Goal: Task Accomplishment & Management: Complete application form

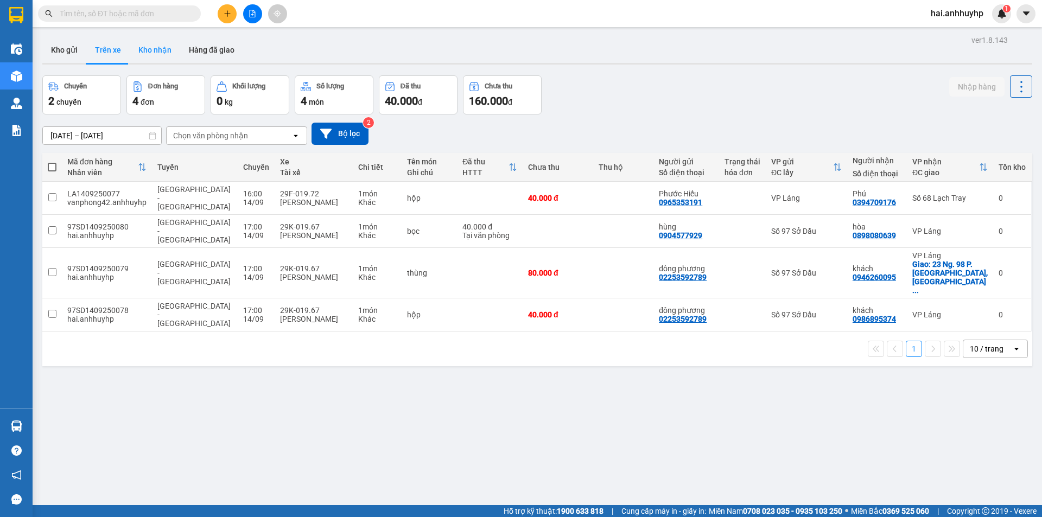
click at [140, 45] on button "Kho nhận" at bounding box center [155, 50] width 50 height 26
type input "[DATE] – [DATE]"
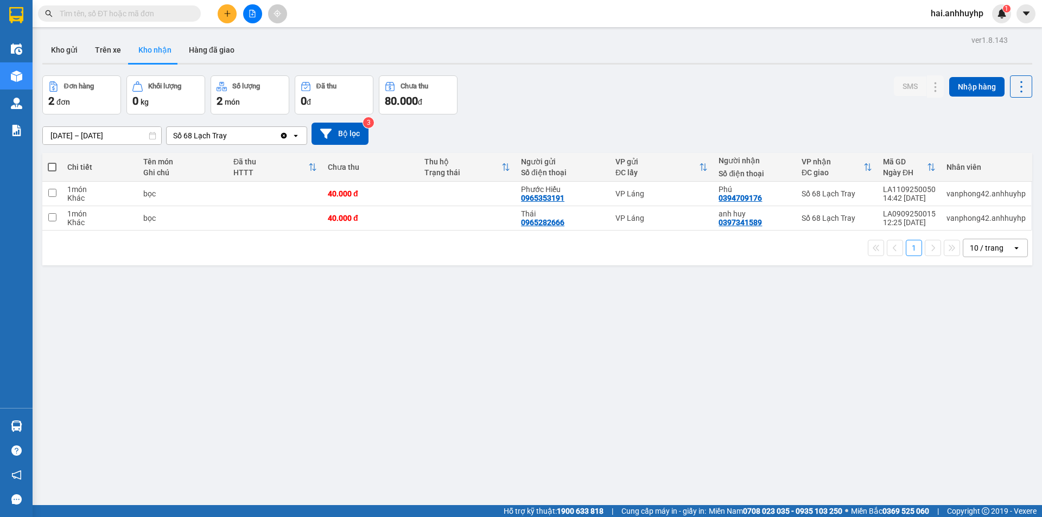
click at [283, 140] on div "Clear value open" at bounding box center [293, 135] width 27 height 17
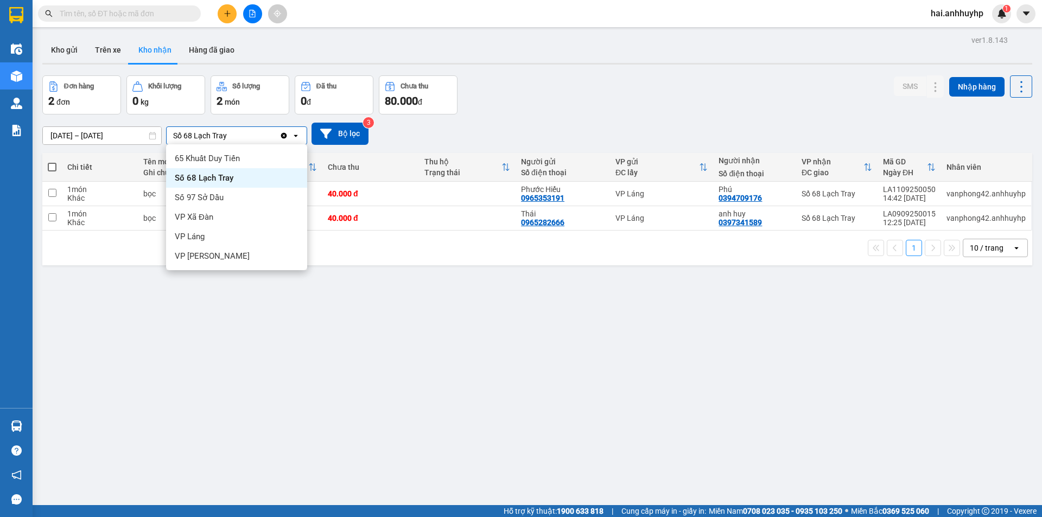
click at [262, 136] on div "Số 68 Lạch Tray" at bounding box center [223, 135] width 113 height 17
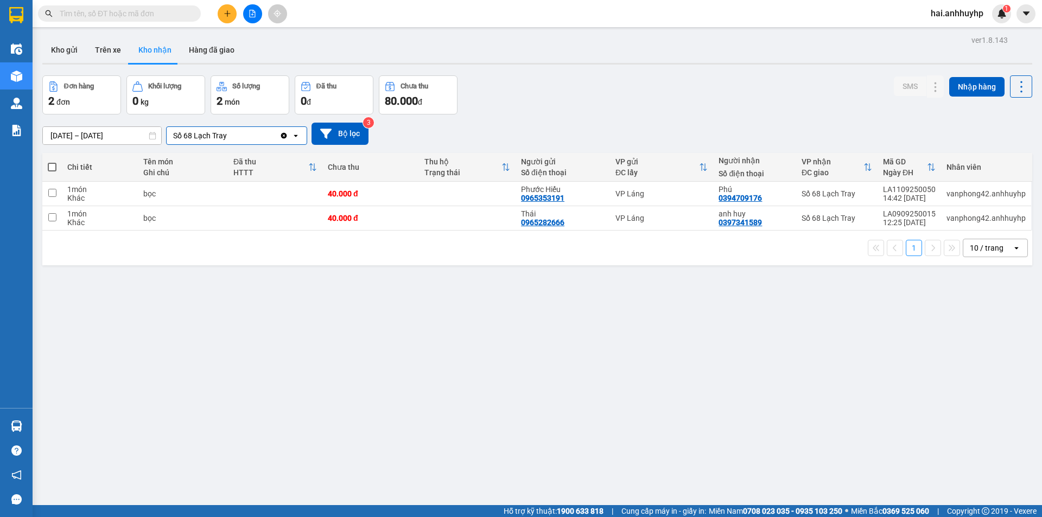
click at [284, 134] on icon "Clear value" at bounding box center [284, 135] width 6 height 6
click at [256, 134] on div "Chọn văn phòng nhận" at bounding box center [229, 135] width 125 height 17
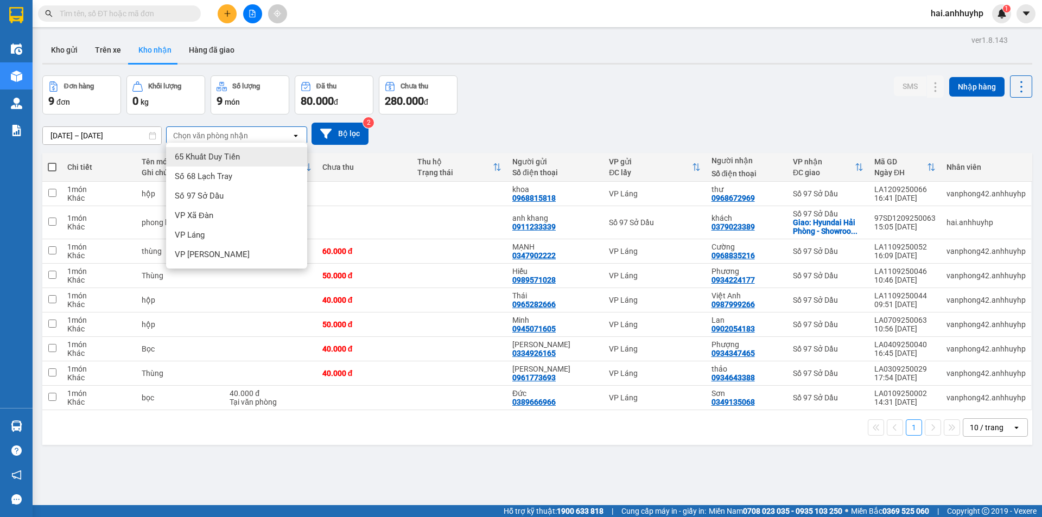
click at [322, 55] on div "Kho gửi Trên xe Kho nhận Hàng đã giao" at bounding box center [537, 51] width 990 height 29
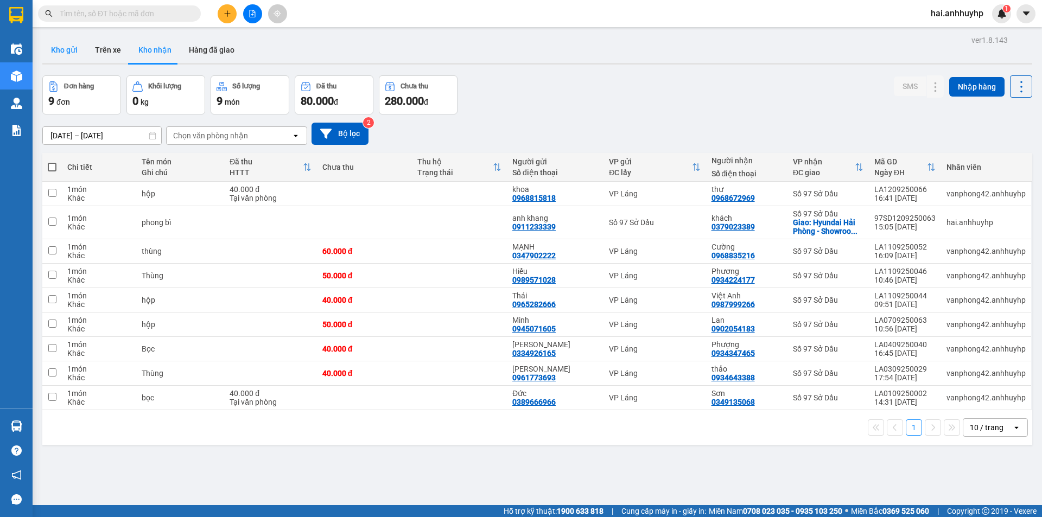
click at [66, 54] on button "Kho gửi" at bounding box center [64, 50] width 44 height 26
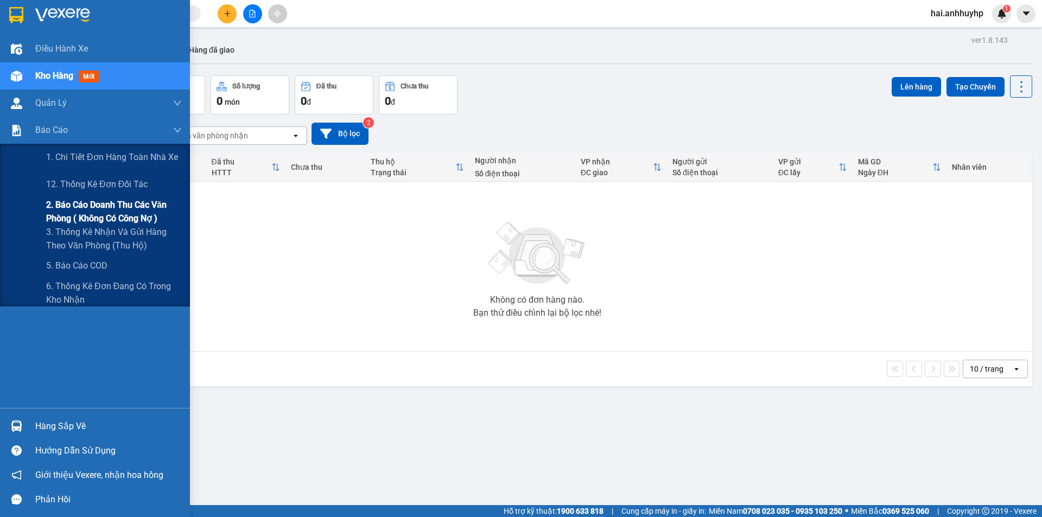
click at [80, 209] on span "2. Báo cáo doanh thu các văn phòng ( không có công nợ )" at bounding box center [114, 211] width 136 height 27
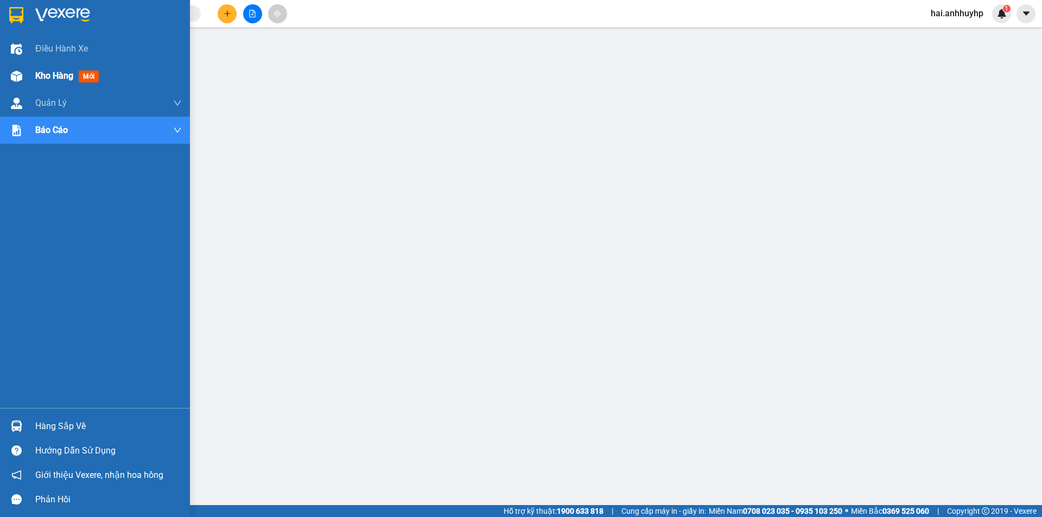
click at [42, 82] on div "Kho hàng mới" at bounding box center [69, 76] width 68 height 14
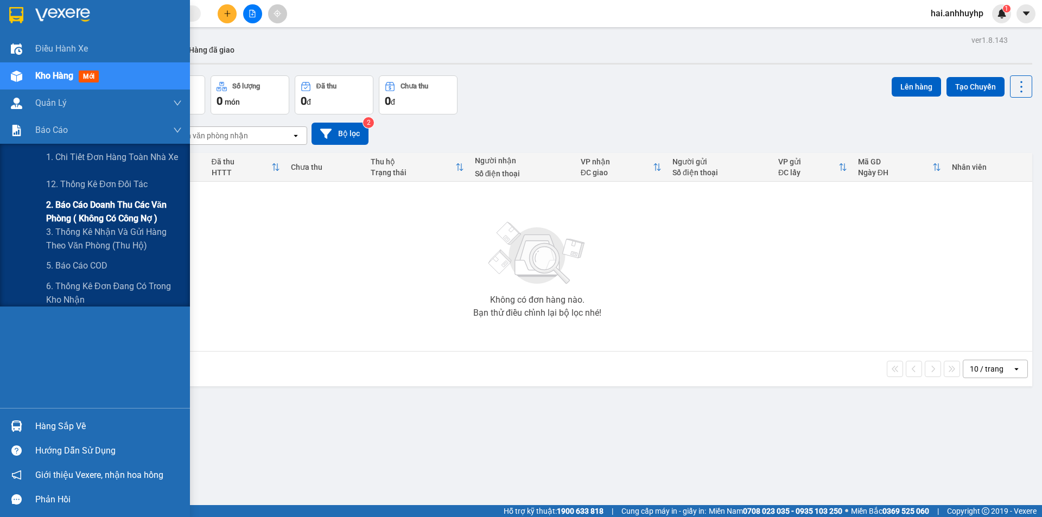
click at [92, 221] on div "Không có đơn hàng nào. Bạn thử điều chỉnh lại bộ lọc nhé!" at bounding box center [537, 266] width 979 height 163
click at [70, 217] on span "2. Báo cáo doanh thu các văn phòng ( không có công nợ )" at bounding box center [114, 211] width 136 height 27
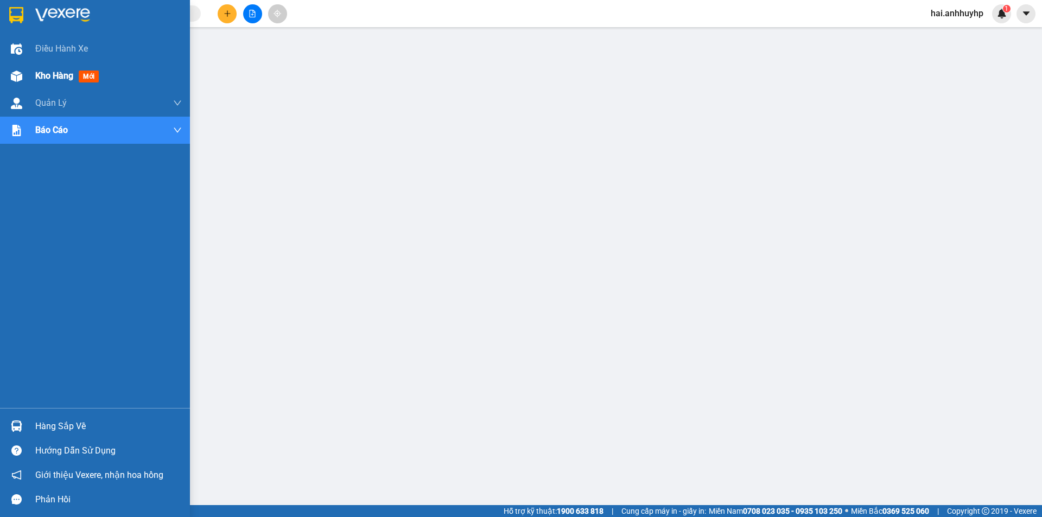
click at [45, 75] on span "Kho hàng" at bounding box center [54, 76] width 38 height 10
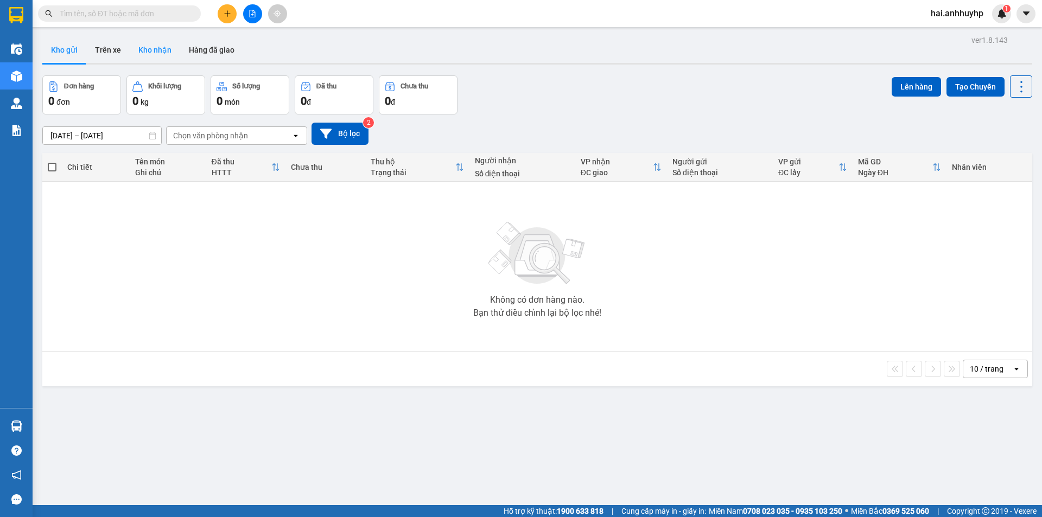
click at [168, 53] on button "Kho nhận" at bounding box center [155, 50] width 50 height 26
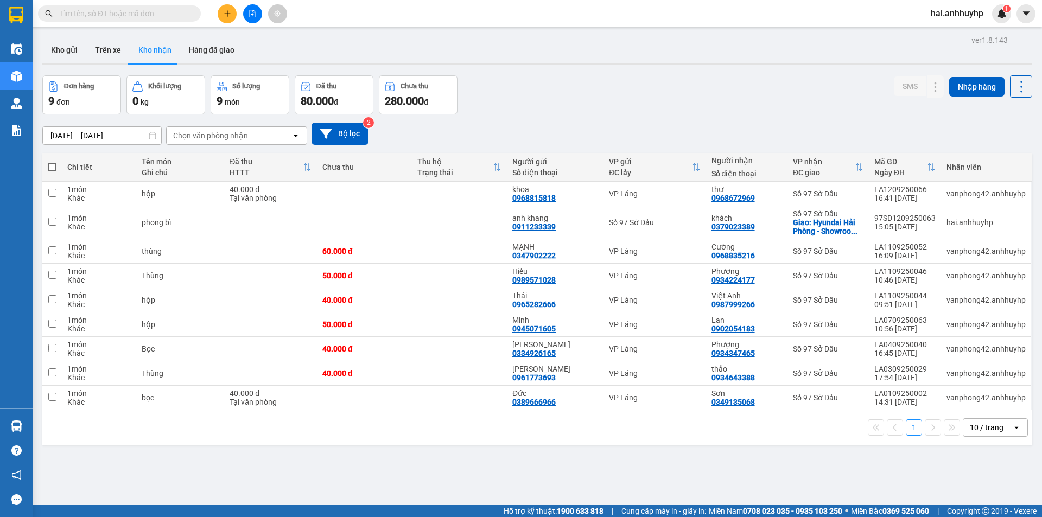
click at [268, 131] on div "Chọn văn phòng nhận" at bounding box center [229, 135] width 125 height 17
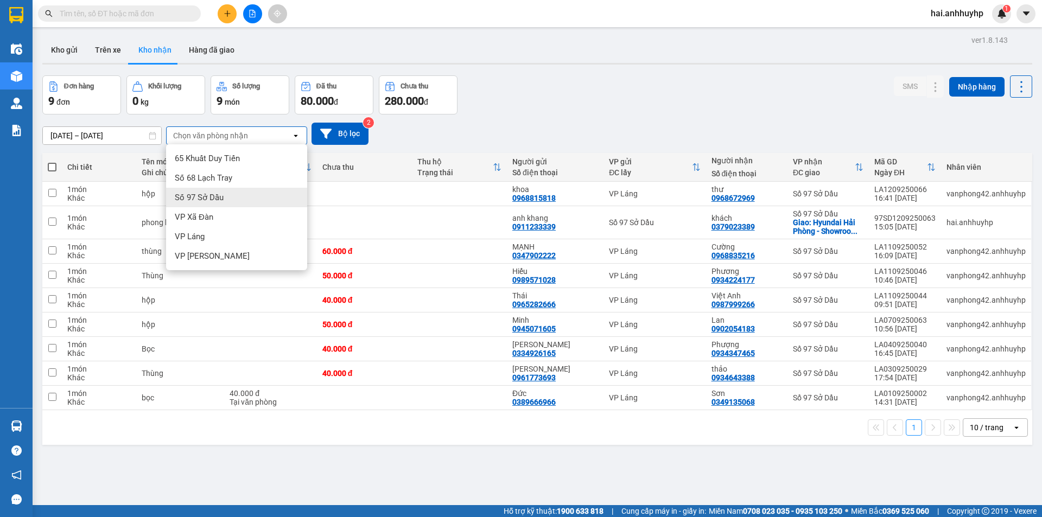
click at [215, 191] on div "Số 97 Sở Dầu" at bounding box center [236, 198] width 141 height 20
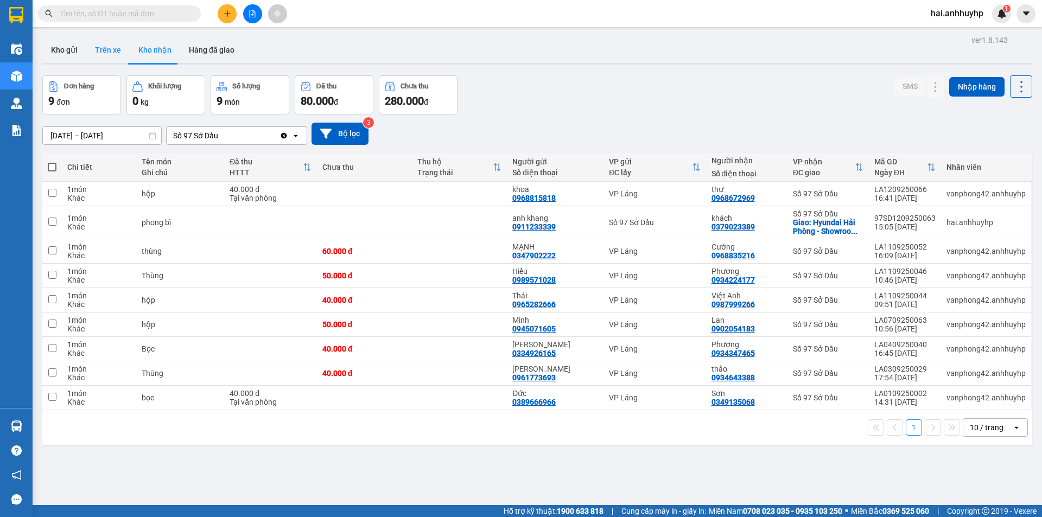
click at [104, 47] on button "Trên xe" at bounding box center [107, 50] width 43 height 26
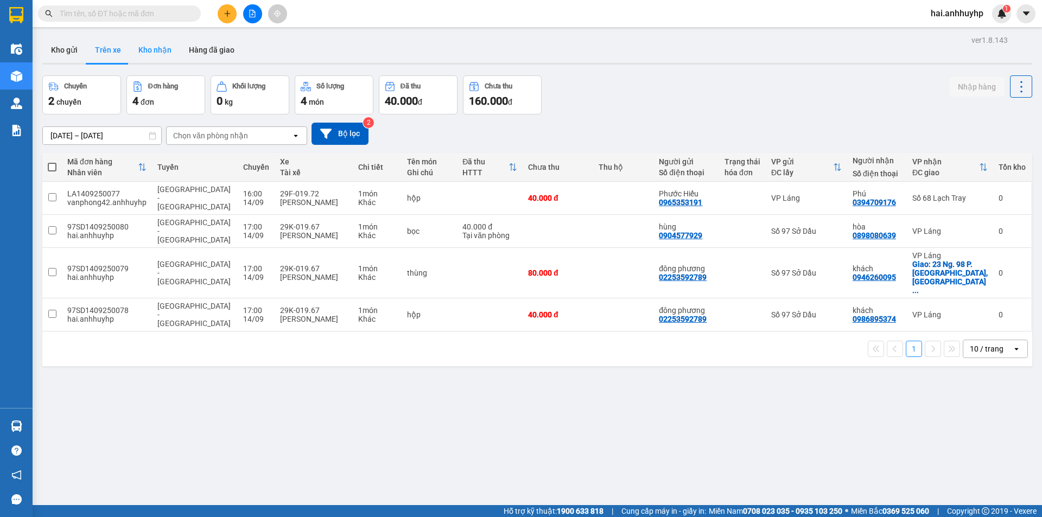
click at [161, 55] on button "Kho nhận" at bounding box center [155, 50] width 50 height 26
type input "[DATE] – [DATE]"
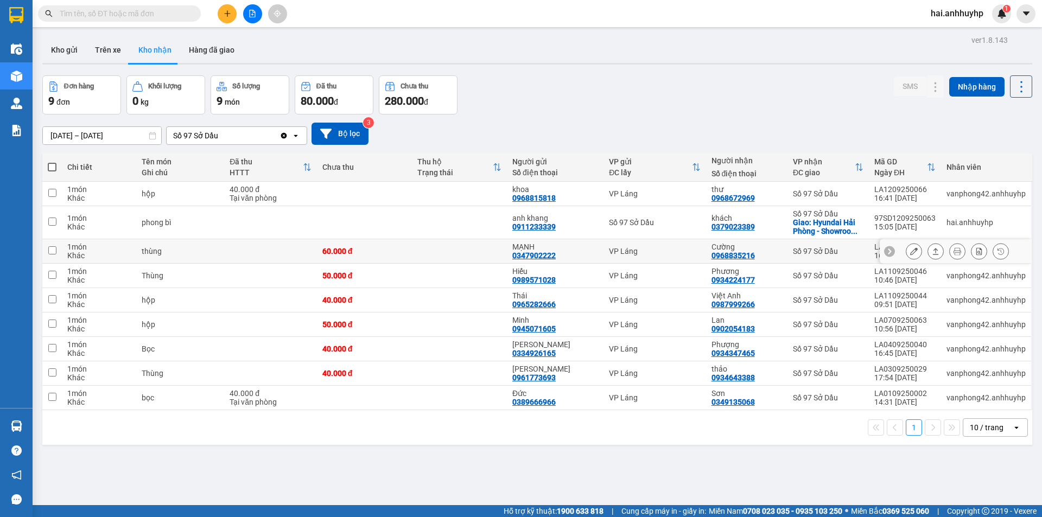
click at [53, 250] on input "checkbox" at bounding box center [52, 250] width 8 height 8
checkbox input "true"
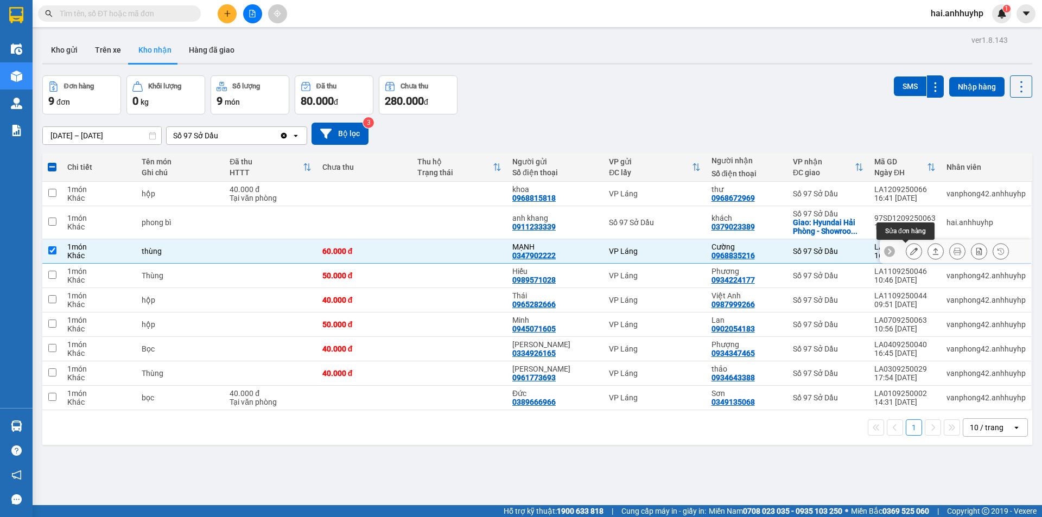
click at [911, 247] on button at bounding box center [914, 251] width 15 height 19
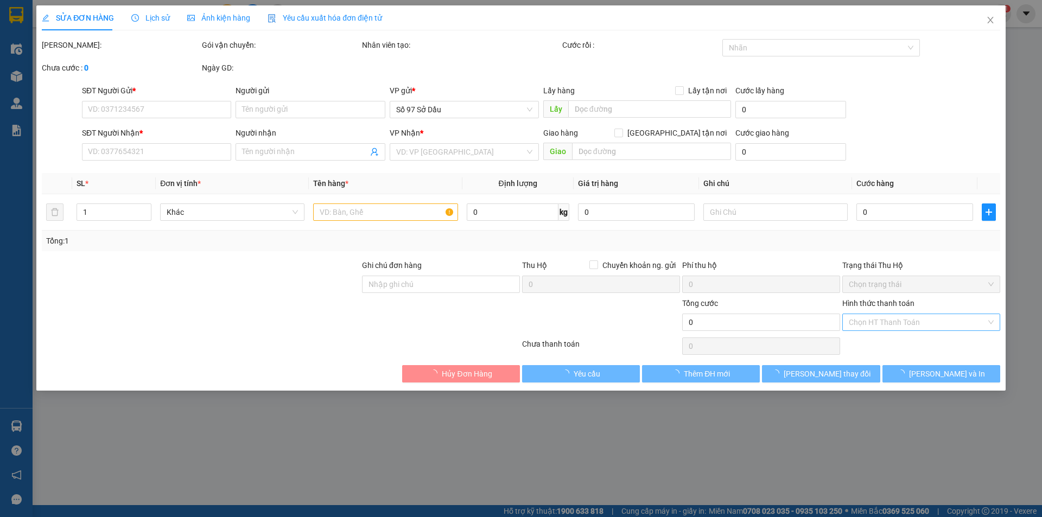
click at [903, 324] on input "Hình thức thanh toán" at bounding box center [917, 322] width 137 height 16
click at [883, 342] on div "Tại văn phòng" at bounding box center [921, 344] width 145 height 12
type input "0347902222"
type input "MẠNH"
type input "0968835216"
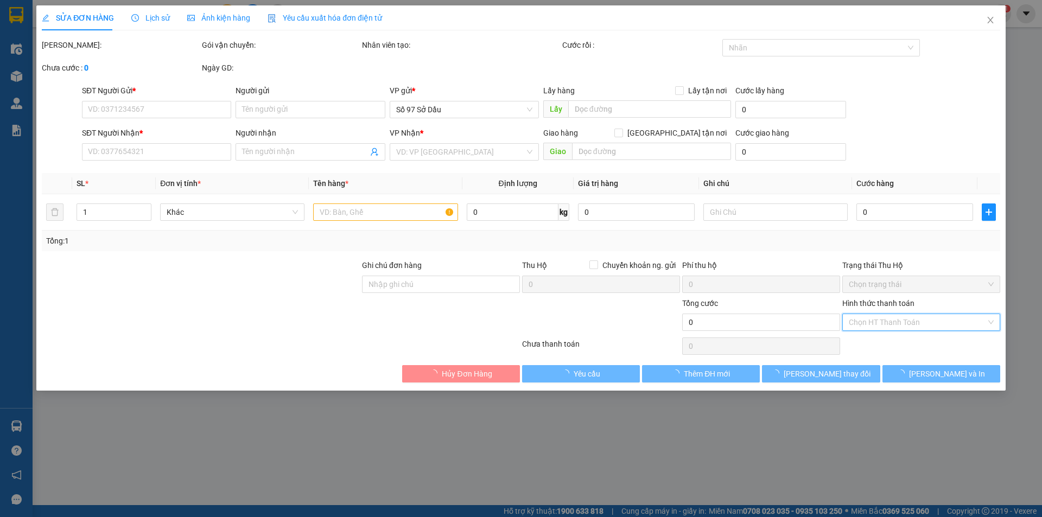
type input "Cường"
type input "60.000"
type input "0"
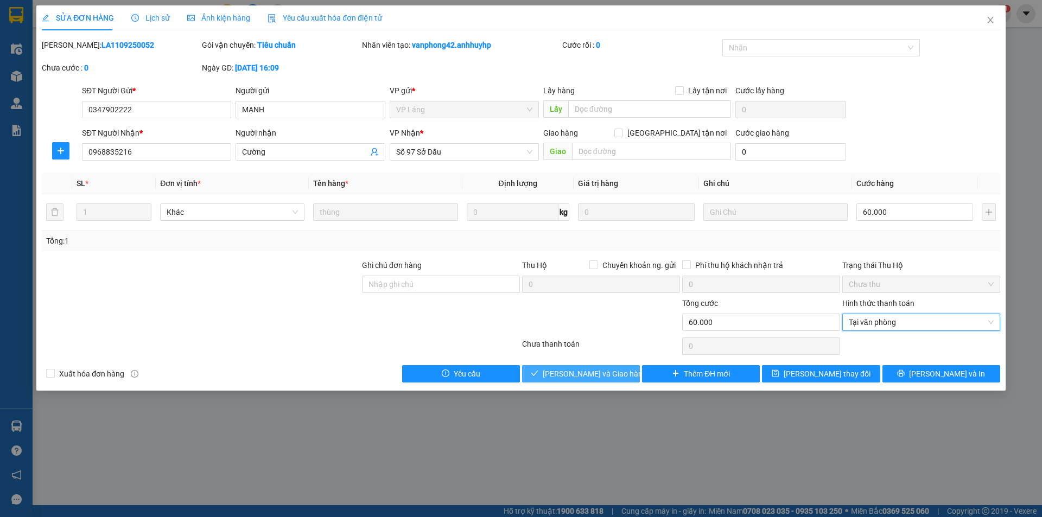
click at [593, 371] on span "[PERSON_NAME] và Giao hàng" at bounding box center [595, 374] width 104 height 12
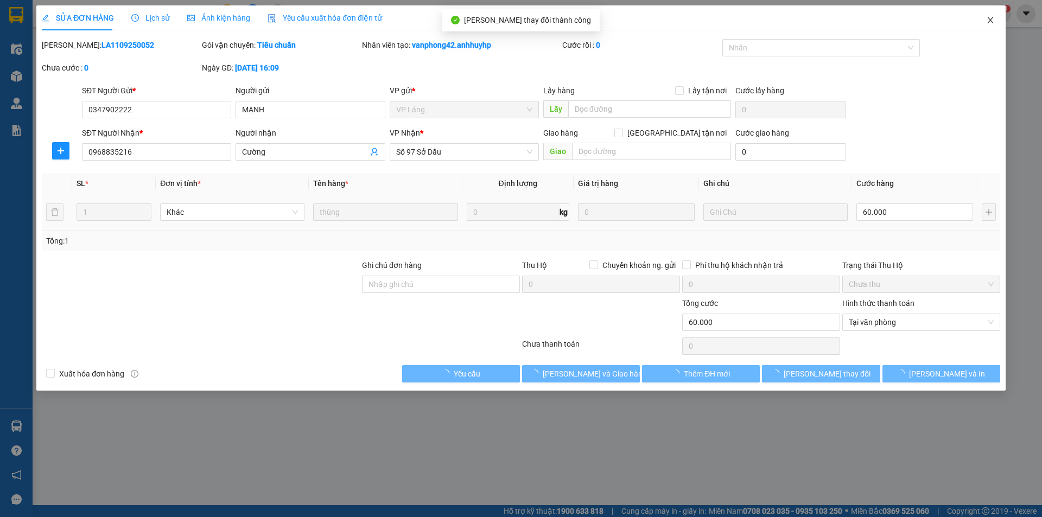
click at [988, 22] on icon "close" at bounding box center [990, 20] width 9 height 9
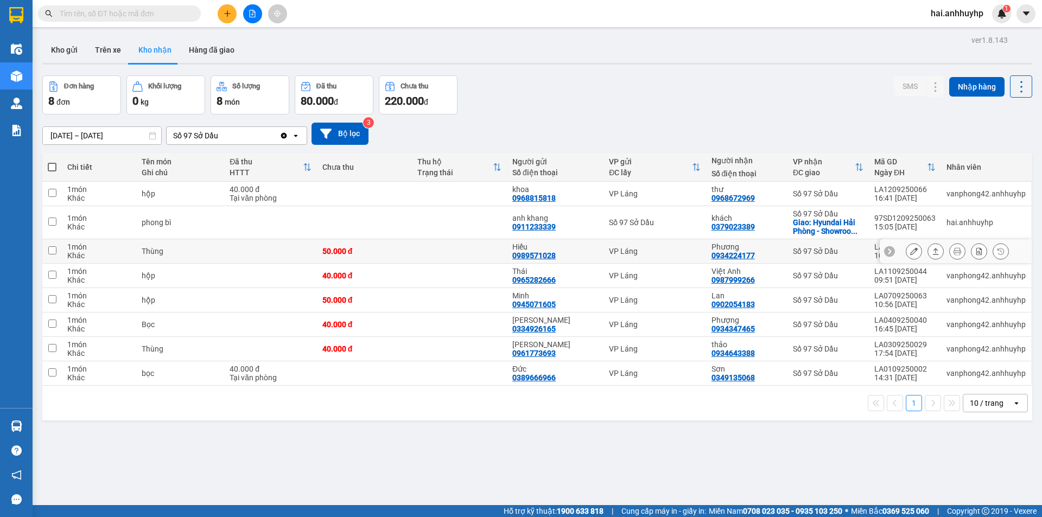
click at [54, 251] on input "checkbox" at bounding box center [52, 250] width 8 height 8
checkbox input "true"
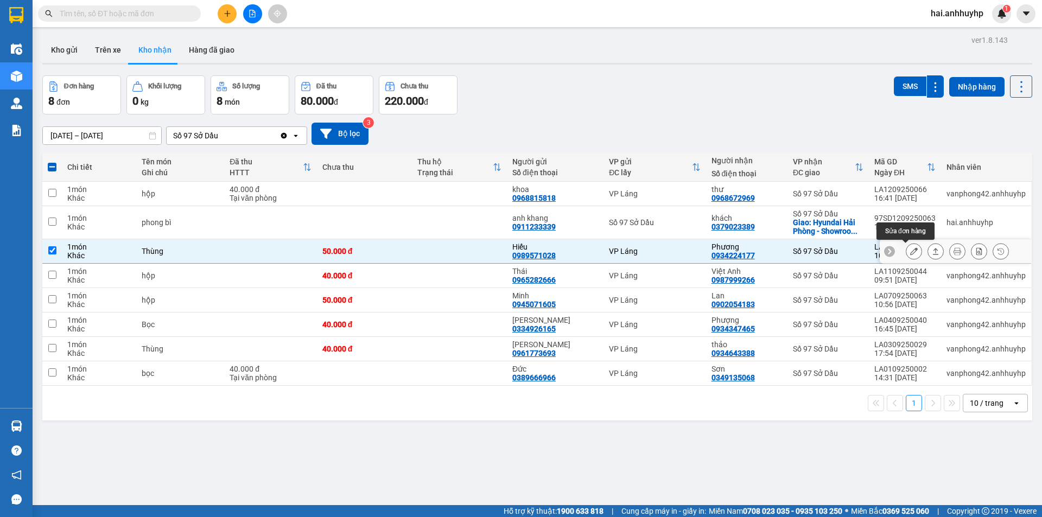
click at [910, 252] on icon at bounding box center [914, 252] width 8 height 8
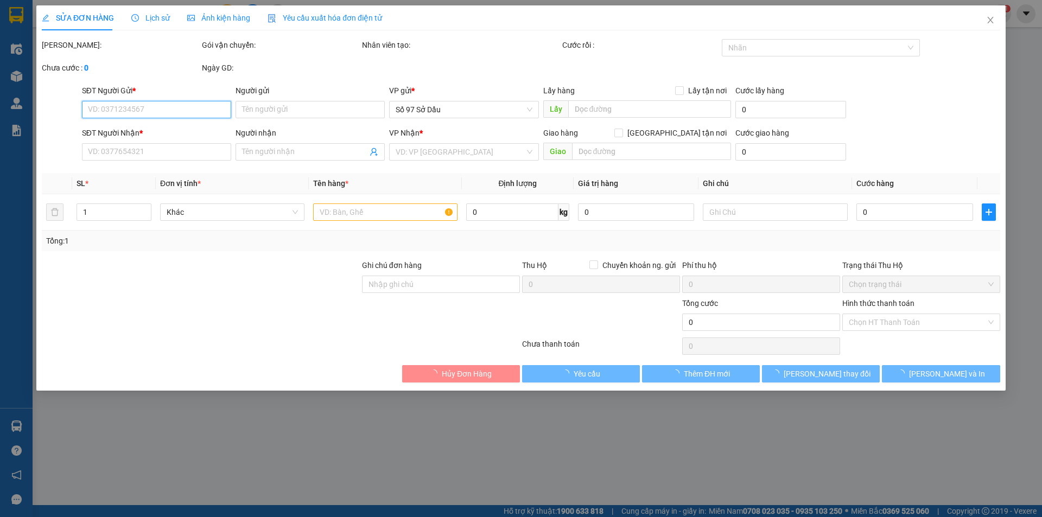
type input "0989571028"
type input "Hiếu"
type input "0934224177"
type input "Phương"
type input "50.000"
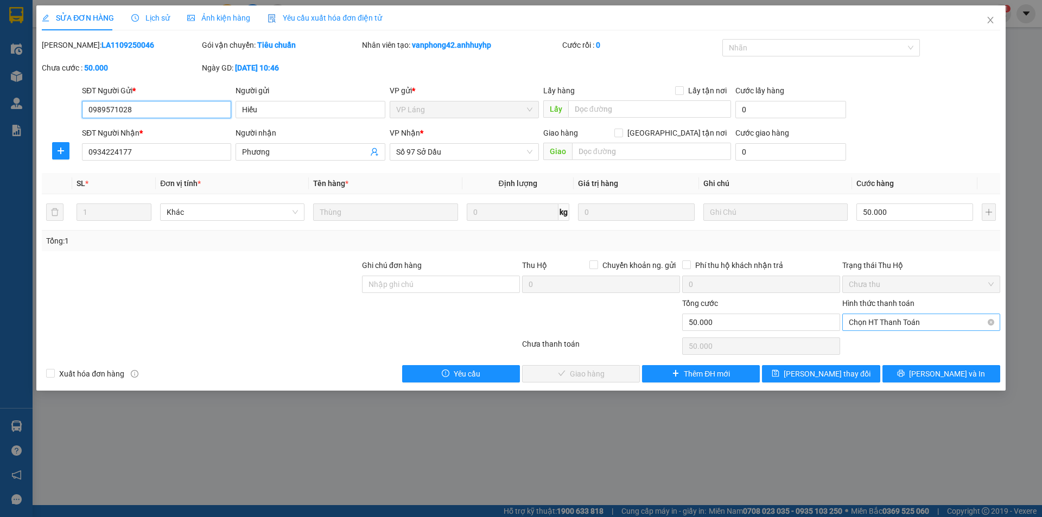
drag, startPoint x: 600, startPoint y: 246, endPoint x: 889, endPoint y: 324, distance: 299.0
click at [890, 324] on span "Chọn HT Thanh Toán" at bounding box center [921, 322] width 145 height 16
click at [874, 343] on div "Tại văn phòng" at bounding box center [921, 344] width 145 height 12
type input "0"
click at [614, 372] on span "[PERSON_NAME] và Giao hàng" at bounding box center [595, 374] width 104 height 12
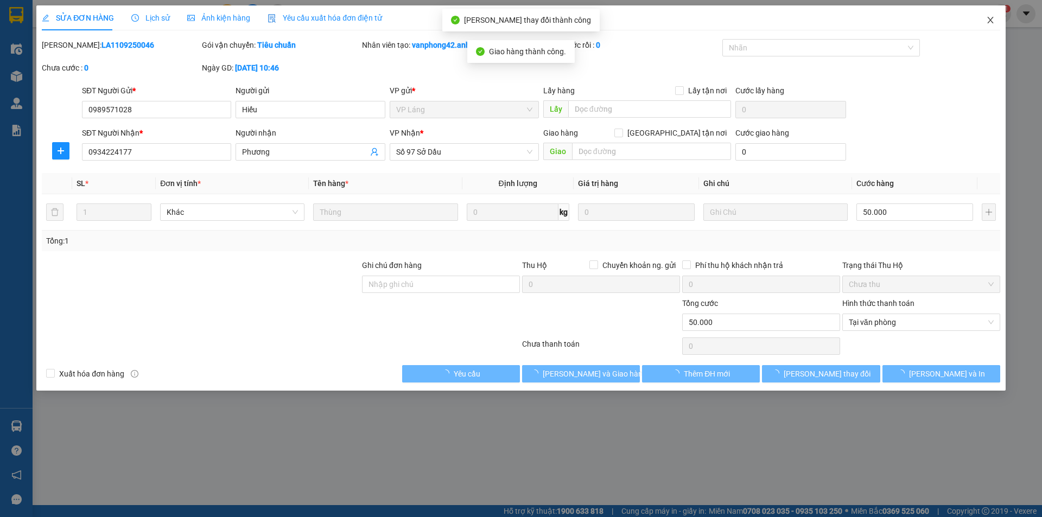
click at [988, 21] on icon "close" at bounding box center [990, 20] width 9 height 9
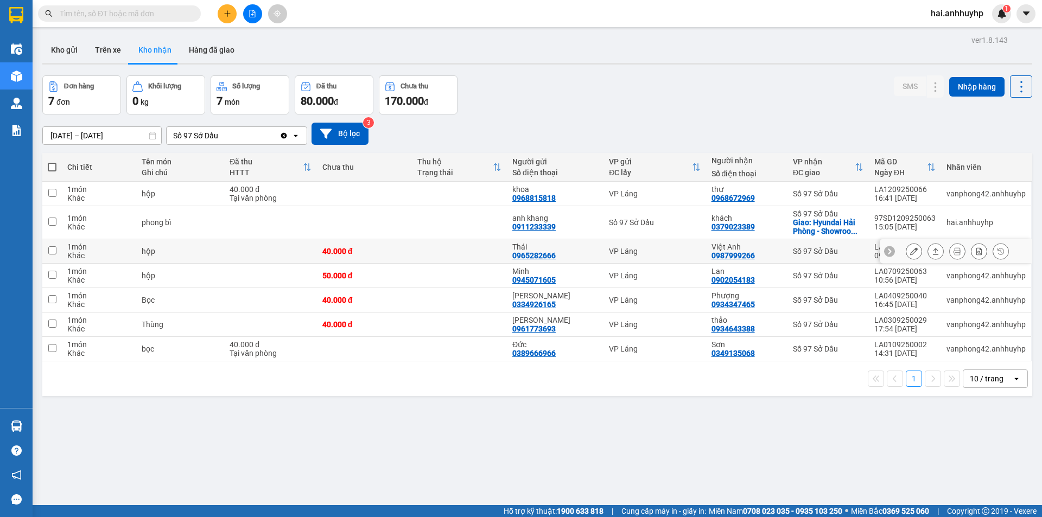
click at [55, 250] on input "checkbox" at bounding box center [52, 250] width 8 height 8
checkbox input "true"
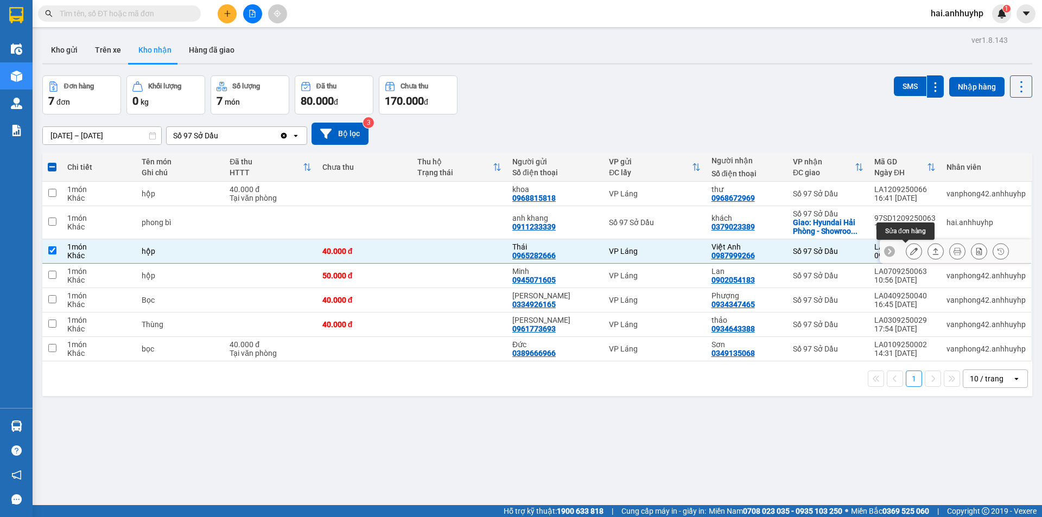
click at [910, 252] on icon at bounding box center [914, 252] width 8 height 8
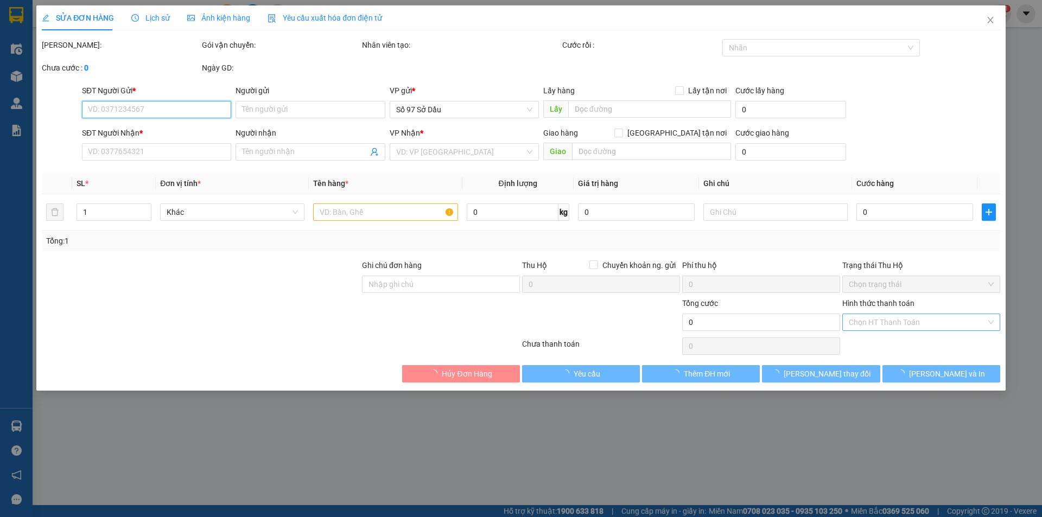
type input "0965282666"
type input "Thái"
type input "0987999266"
type input "Việt Anh"
type input "40.000"
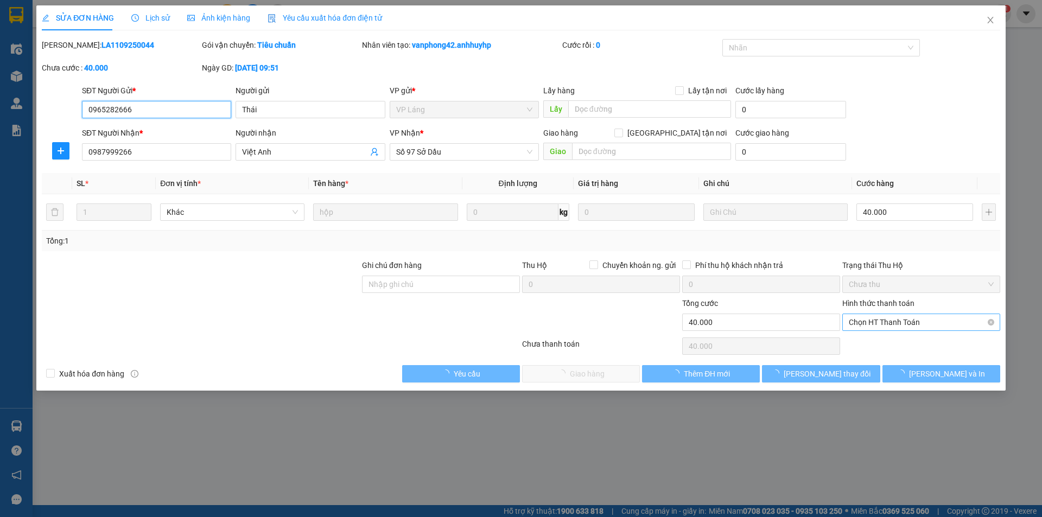
click at [896, 323] on span "Chọn HT Thanh Toán" at bounding box center [921, 322] width 145 height 16
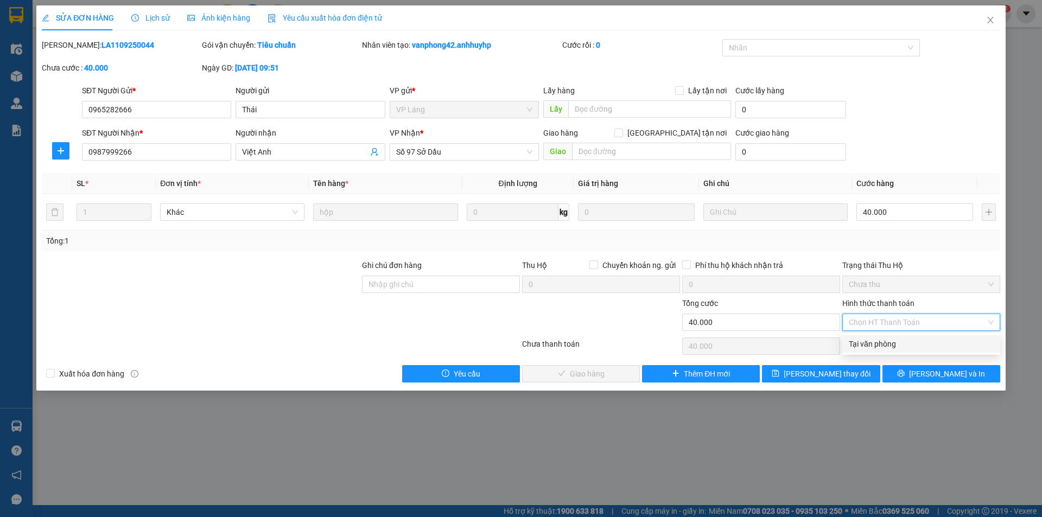
click at [889, 343] on div "Tại văn phòng" at bounding box center [921, 344] width 145 height 12
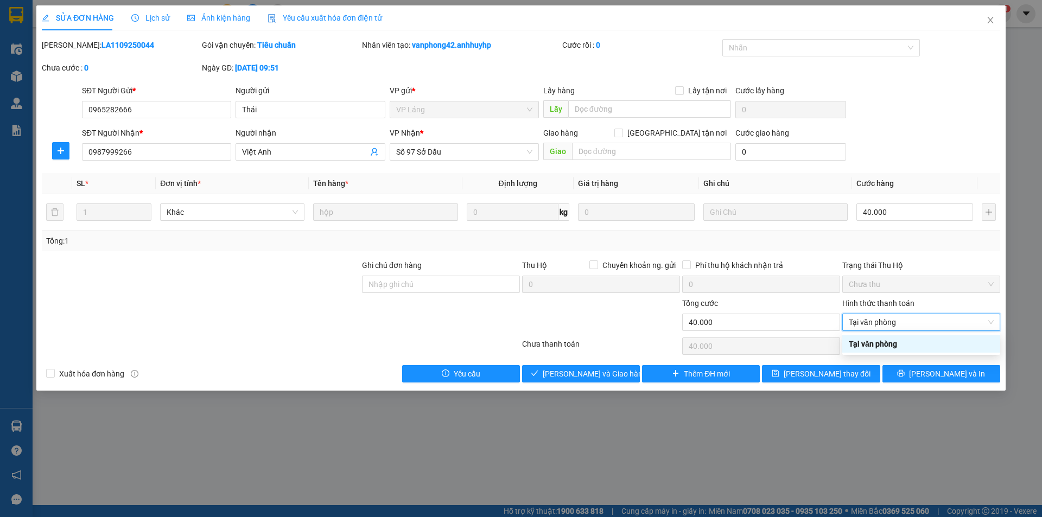
type input "0"
click at [564, 374] on span "[PERSON_NAME] và Giao hàng" at bounding box center [595, 374] width 104 height 12
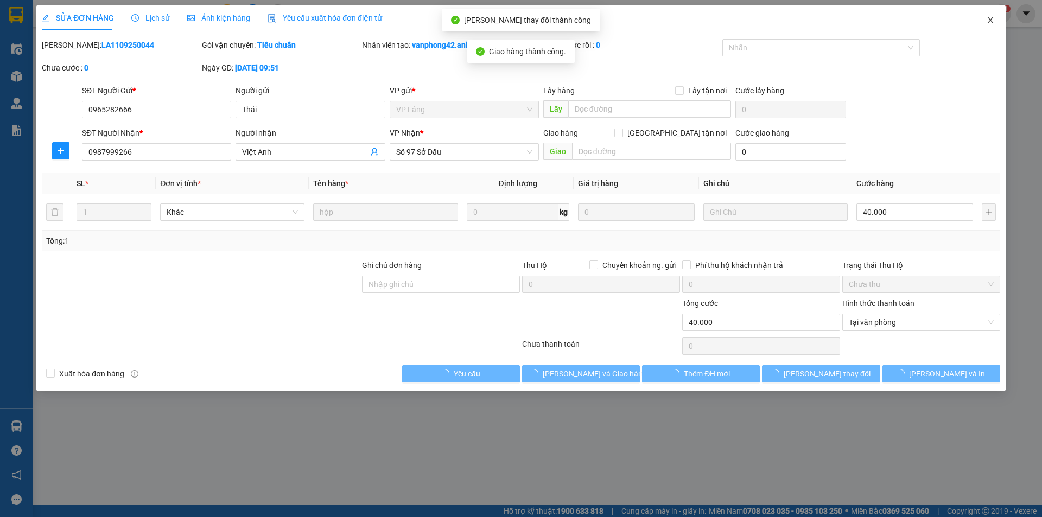
click at [988, 23] on icon "close" at bounding box center [990, 20] width 9 height 9
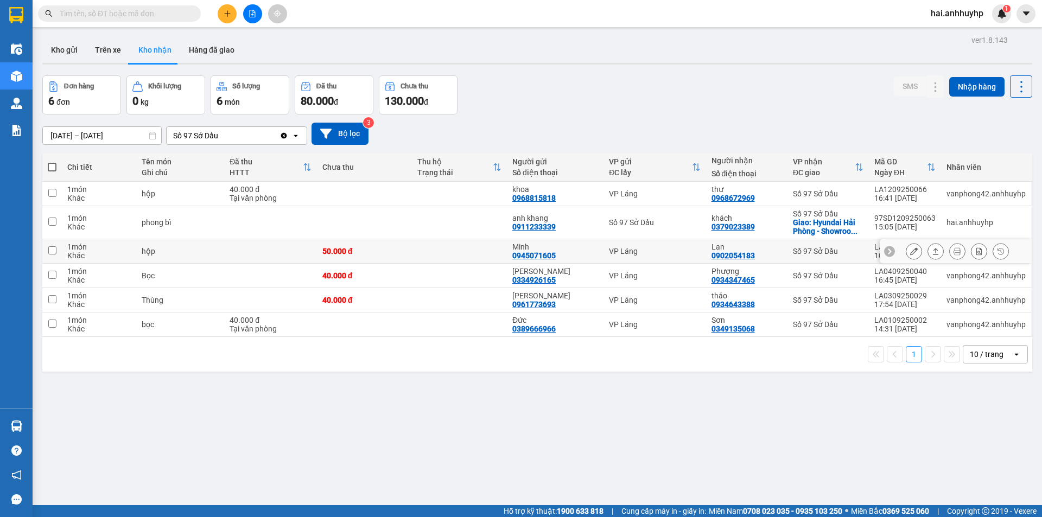
click at [54, 249] on input "checkbox" at bounding box center [52, 250] width 8 height 8
checkbox input "true"
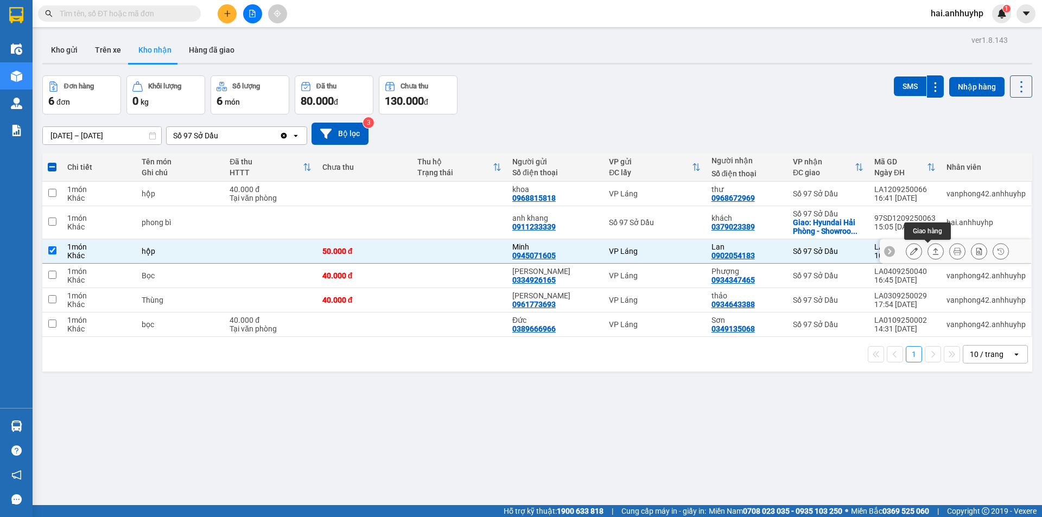
click at [910, 248] on button at bounding box center [914, 251] width 15 height 19
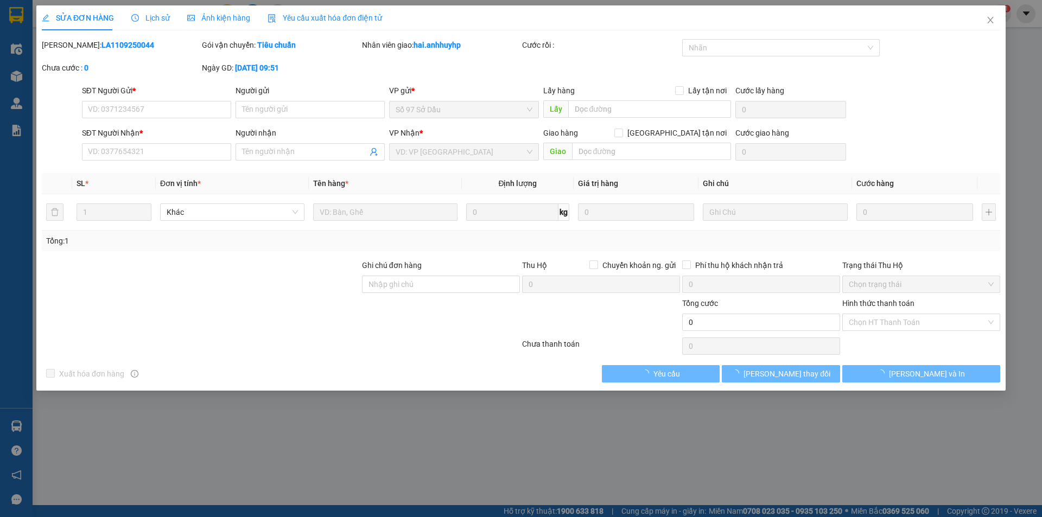
type input "0945071605"
type input "Minh"
type input "0902054183"
type input "Lan"
type input "50.000"
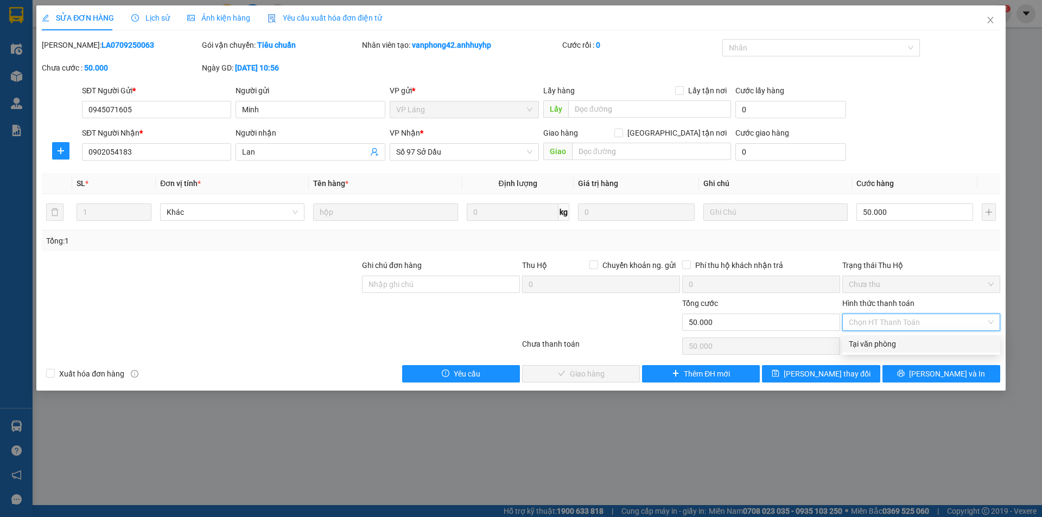
click at [877, 341] on div "Tại văn phòng" at bounding box center [921, 344] width 145 height 12
type input "0"
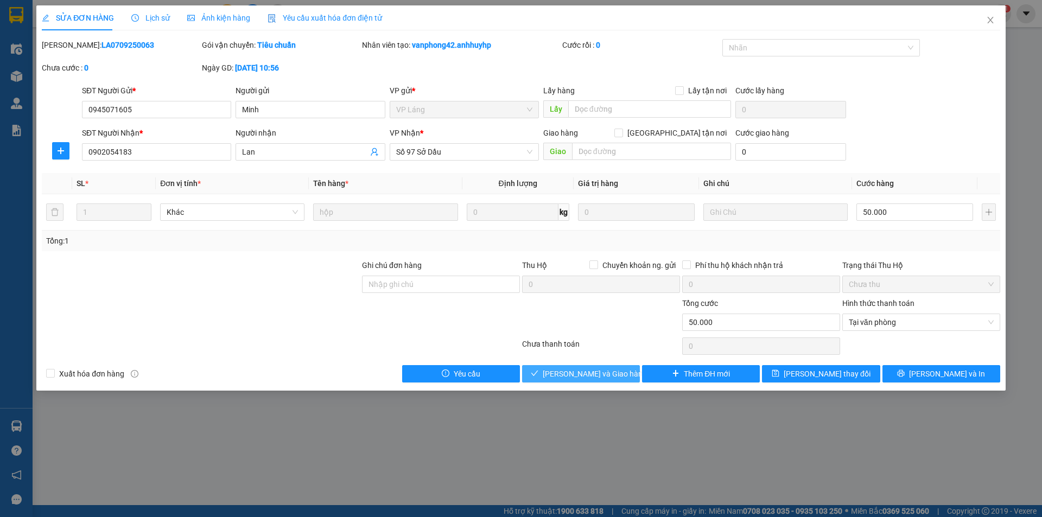
click at [591, 378] on span "[PERSON_NAME] và Giao hàng" at bounding box center [595, 374] width 104 height 12
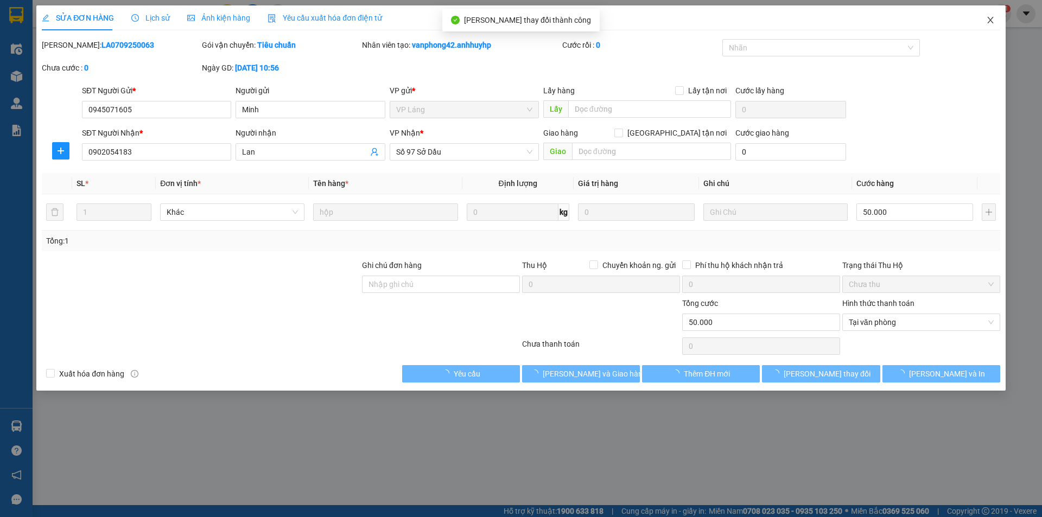
click at [987, 22] on icon "close" at bounding box center [990, 20] width 9 height 9
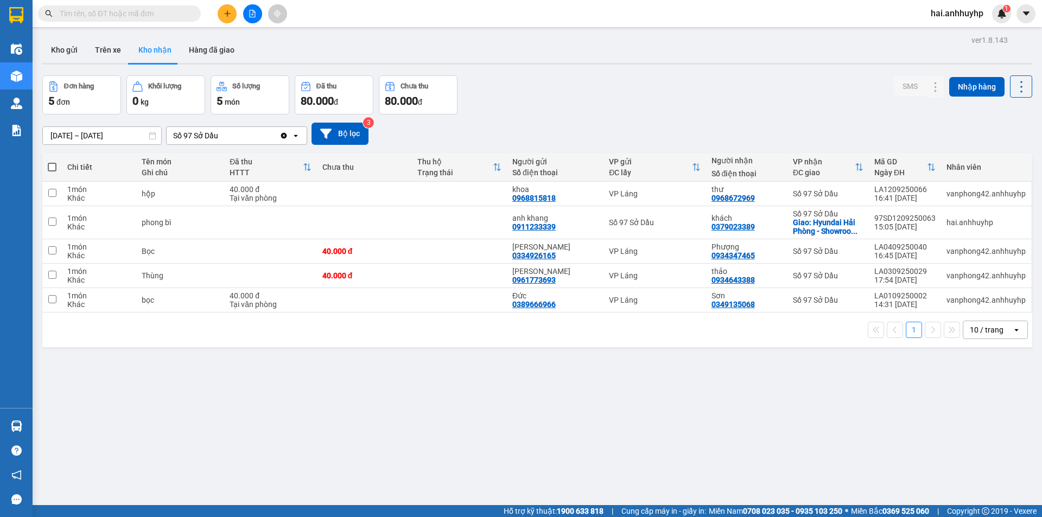
drag, startPoint x: 703, startPoint y: 143, endPoint x: 565, endPoint y: 297, distance: 207.2
click at [620, 272] on div "ver 1.8.143 Kho gửi Trên xe Kho nhận Hàng đã giao Đơn hàng 5 đơn Khối lượng 0 k…" at bounding box center [537, 291] width 999 height 517
click at [499, 84] on div "Đơn hàng 5 đơn Khối lượng 0 kg Số lượng 5 món Đã thu 80.000 đ Chưa thu 80.000 đ…" at bounding box center [537, 94] width 990 height 39
click at [118, 42] on button "Trên xe" at bounding box center [107, 50] width 43 height 26
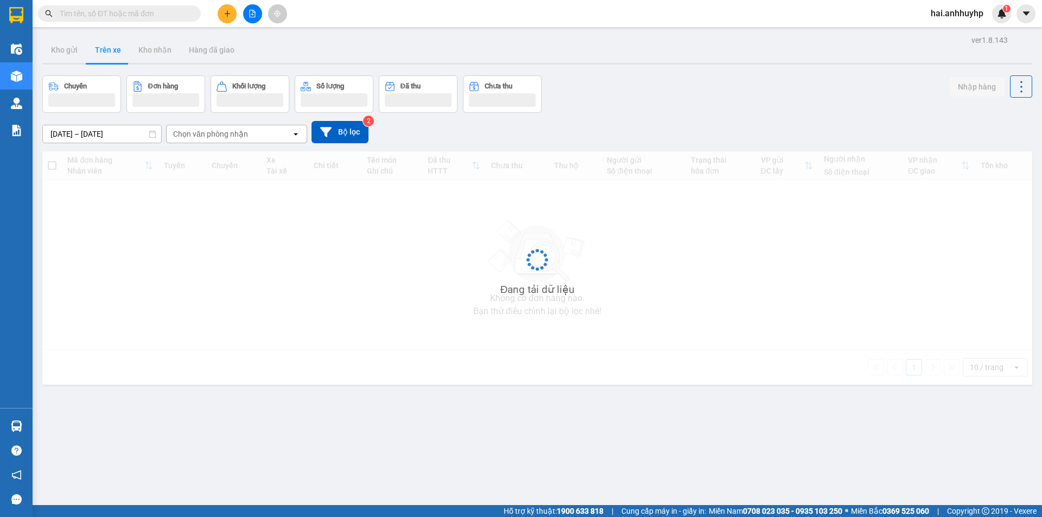
type input "[DATE] – [DATE]"
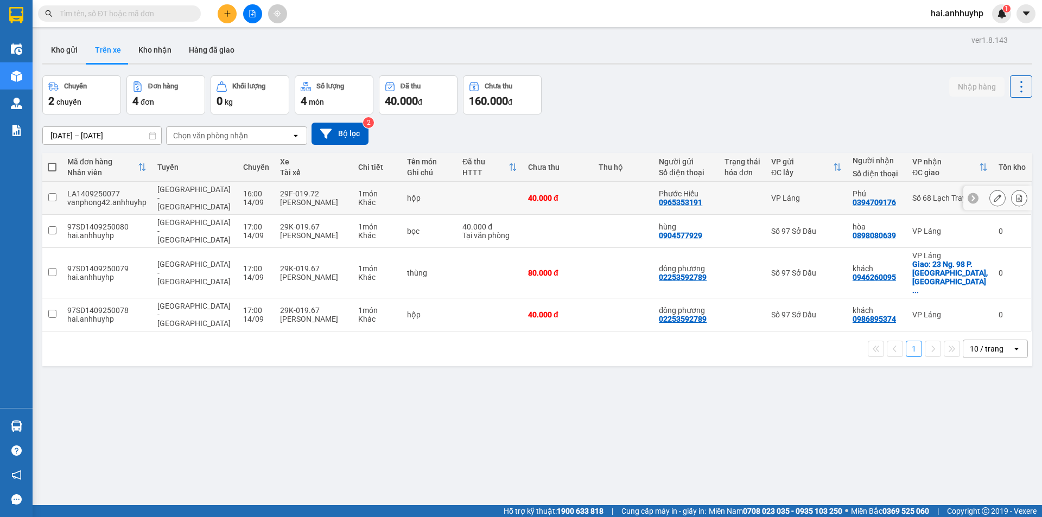
click at [56, 193] on input "checkbox" at bounding box center [52, 197] width 8 height 8
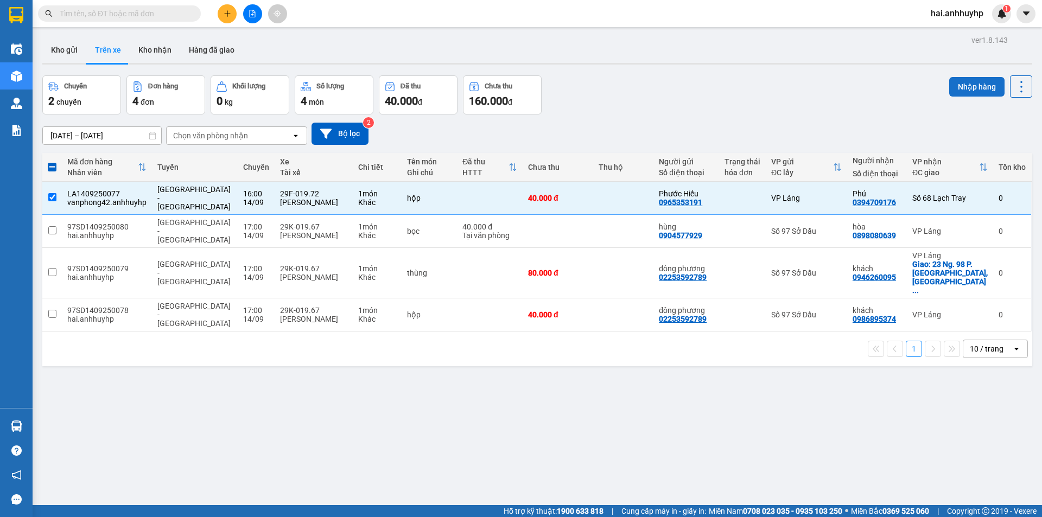
click at [967, 83] on button "Nhập hàng" at bounding box center [976, 87] width 55 height 20
checkbox input "false"
